Goal: Information Seeking & Learning: Learn about a topic

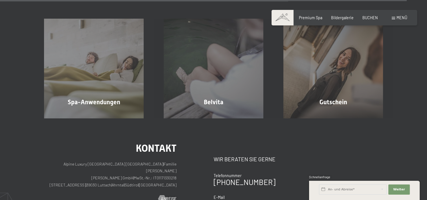
scroll to position [2895, 0]
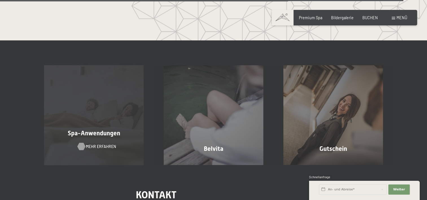
click at [102, 144] on span "Mehr erfahren" at bounding box center [101, 147] width 30 height 6
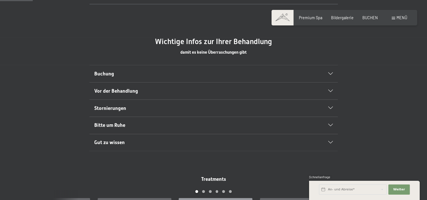
scroll to position [310, 0]
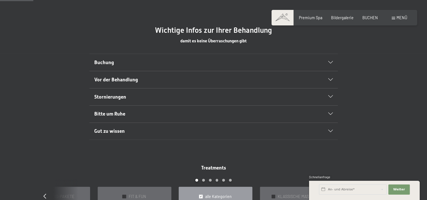
click at [329, 78] on icon at bounding box center [330, 79] width 5 height 3
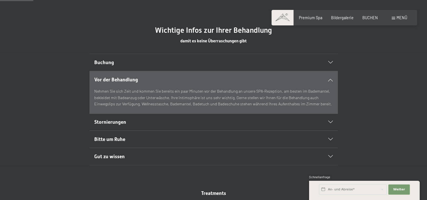
click at [74, 41] on div "Wichtige Infos zur Ihrer Behandlung damit es keine Überraschungen gibt Weiterle…" at bounding box center [213, 40] width 285 height 28
